Goal: Communication & Community: Answer question/provide support

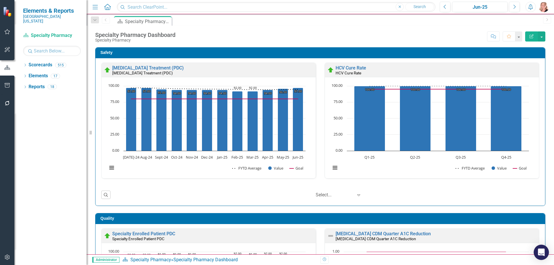
click at [543, 253] on icon "Open Intercom Messenger" at bounding box center [541, 252] width 7 height 7
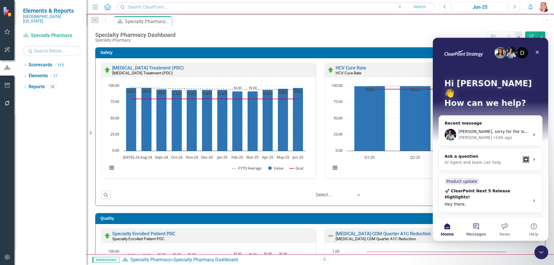
click at [472, 227] on button "Messages" at bounding box center [475, 229] width 29 height 23
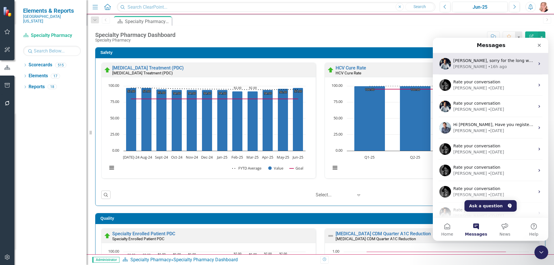
click at [488, 66] on div "• 16h ago" at bounding box center [497, 67] width 19 height 6
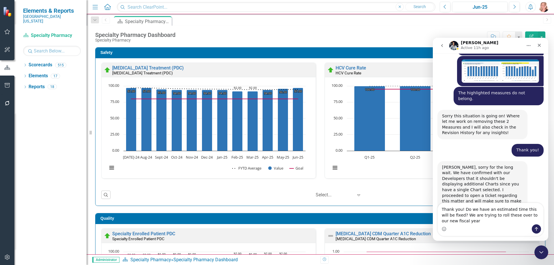
scroll to position [440, 0]
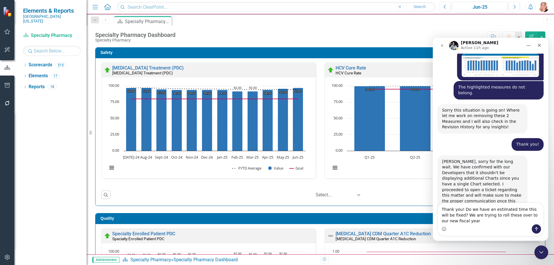
type textarea "Thank you! Do we have an estimated time this will be fixed? We are trying to ro…"
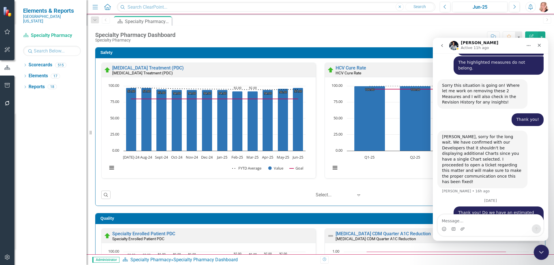
drag, startPoint x: 536, startPoint y: 250, endPoint x: 1043, endPoint y: 489, distance: 559.8
click at [536, 250] on div "Close Intercom Messenger" at bounding box center [540, 252] width 14 height 14
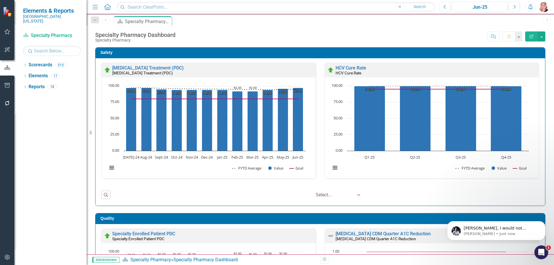
scroll to position [493, 0]
click at [495, 229] on p "[PERSON_NAME], I would not provide a turnaround time myself but once I get info…" at bounding box center [500, 229] width 74 height 6
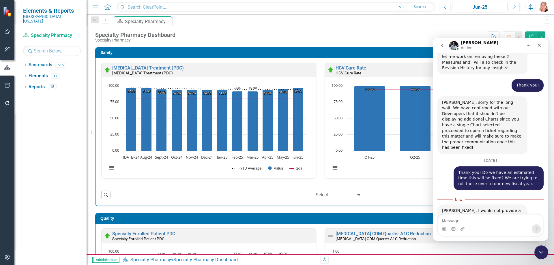
scroll to position [503, 0]
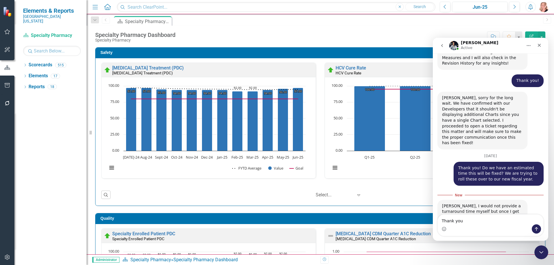
type textarea "Thank you!"
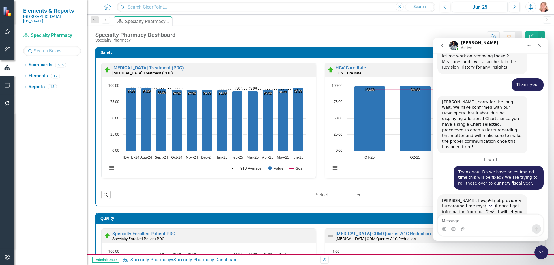
scroll to position [527, 0]
